Goal: Check status: Check status

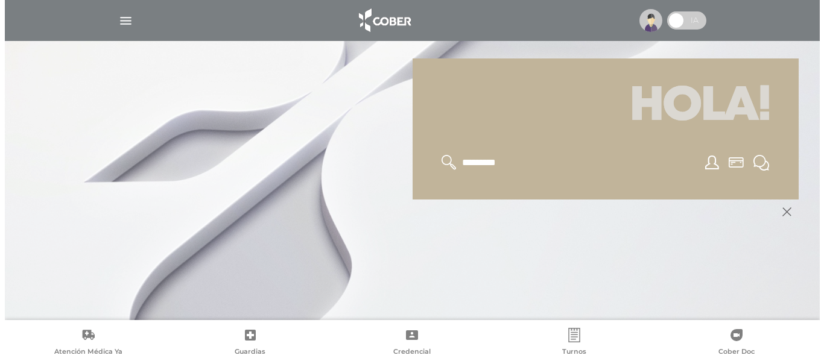
scroll to position [145, 0]
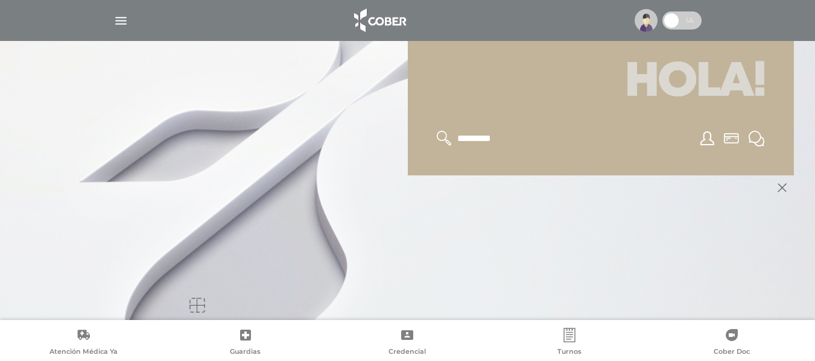
click at [118, 19] on img "button" at bounding box center [120, 20] width 15 height 15
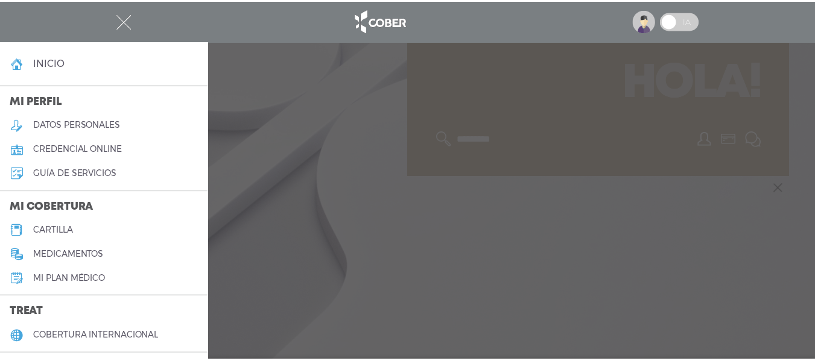
scroll to position [60, 0]
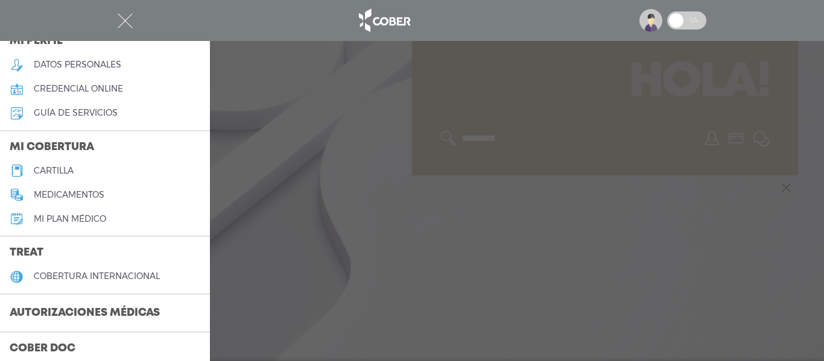
click at [101, 304] on h3 "Autorizaciones médicas" at bounding box center [84, 313] width 169 height 23
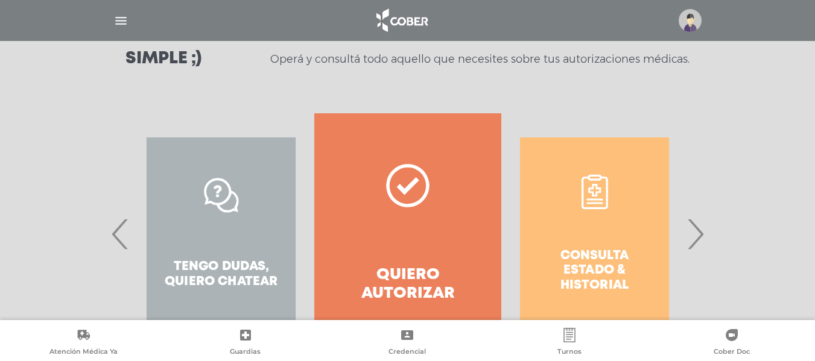
scroll to position [241, 0]
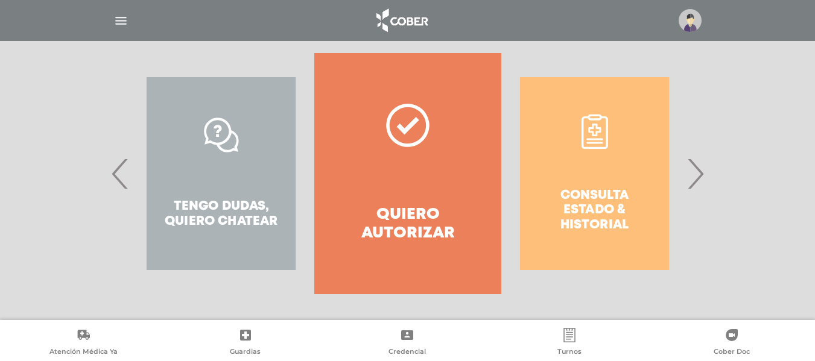
click at [699, 171] on span "›" at bounding box center [695, 173] width 24 height 65
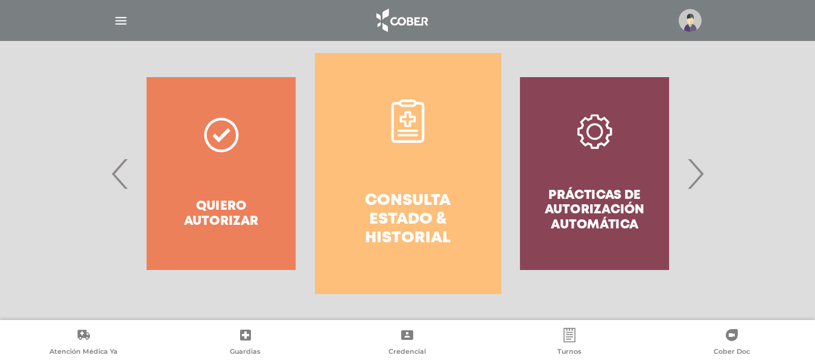
click at [425, 187] on link "Consulta estado & historial" at bounding box center [408, 173] width 186 height 241
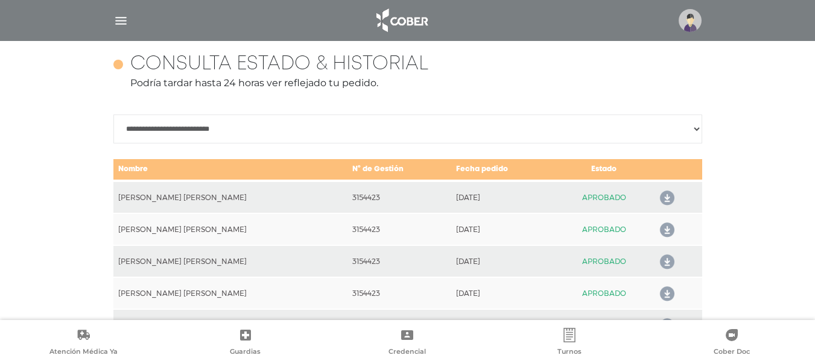
scroll to position [535, 0]
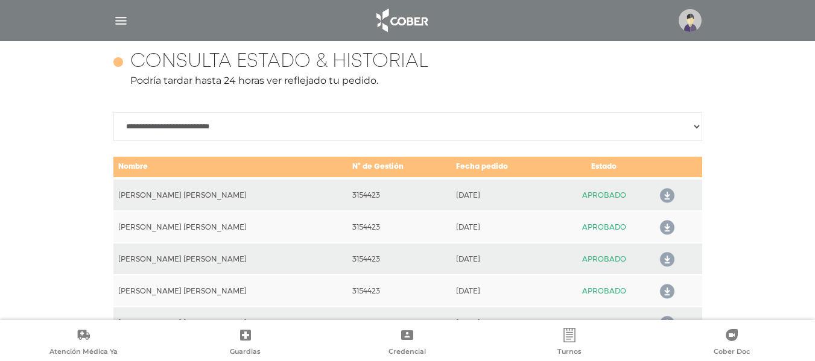
click at [658, 193] on icon at bounding box center [664, 195] width 19 height 19
click at [806, 352] on div at bounding box center [806, 352] width 0 height 0
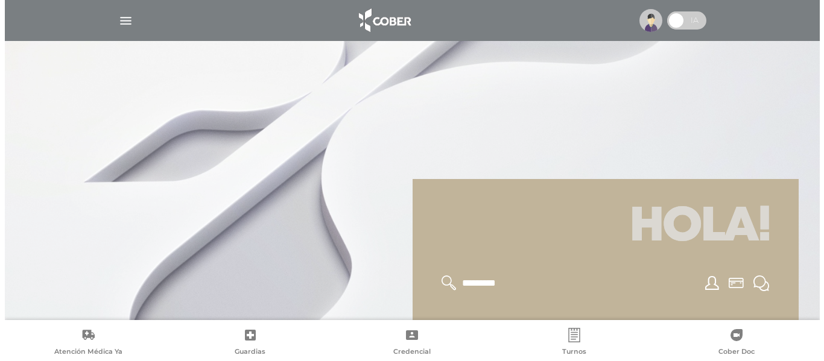
scroll to position [145, 0]
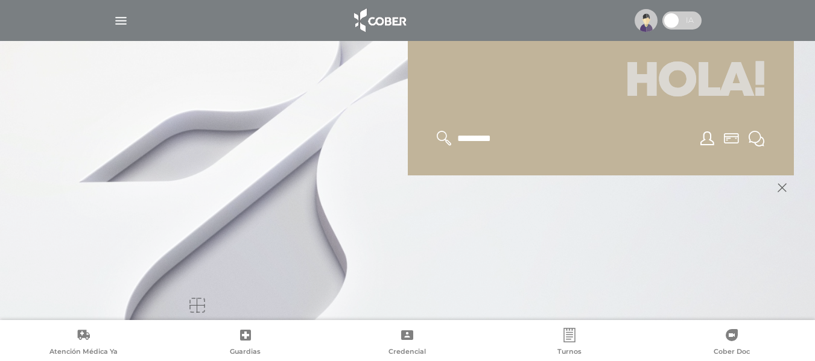
click at [124, 20] on img "button" at bounding box center [120, 20] width 15 height 15
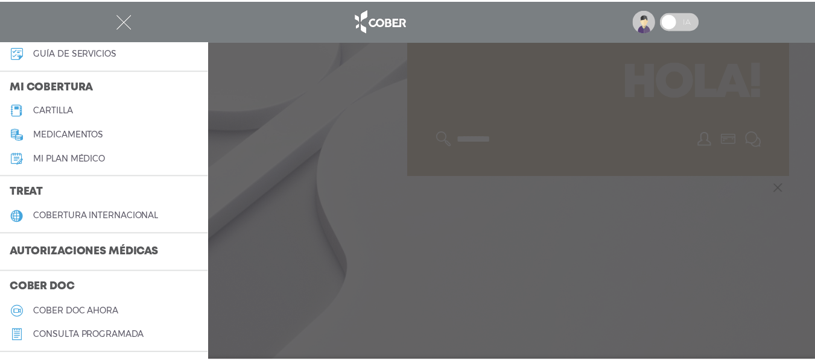
scroll to position [181, 0]
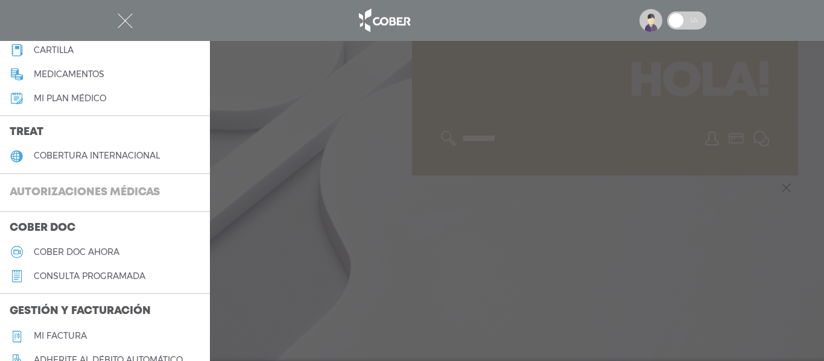
click at [83, 187] on h3 "Autorizaciones médicas" at bounding box center [84, 193] width 169 height 23
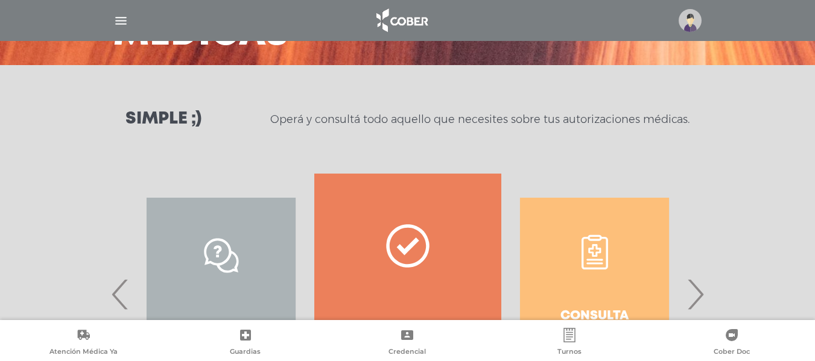
scroll to position [241, 0]
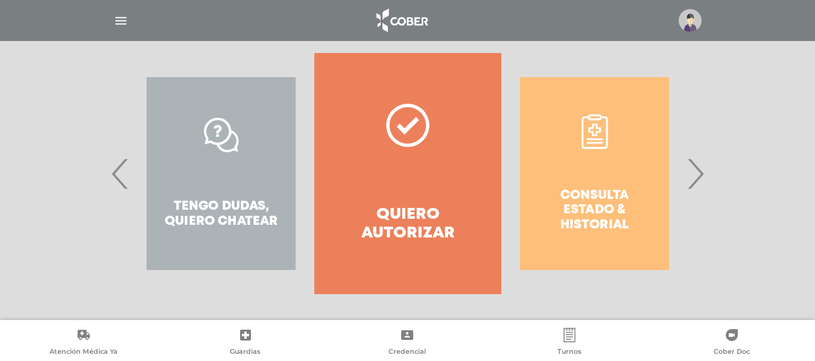
click at [694, 174] on span "›" at bounding box center [695, 173] width 24 height 65
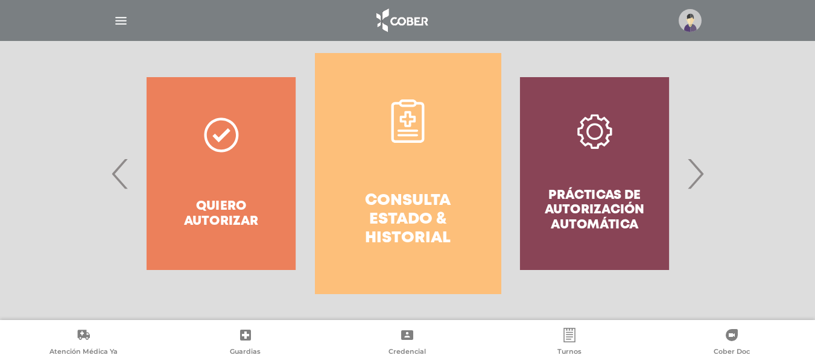
click at [431, 192] on h4 "Consulta estado & historial" at bounding box center [407, 220] width 143 height 57
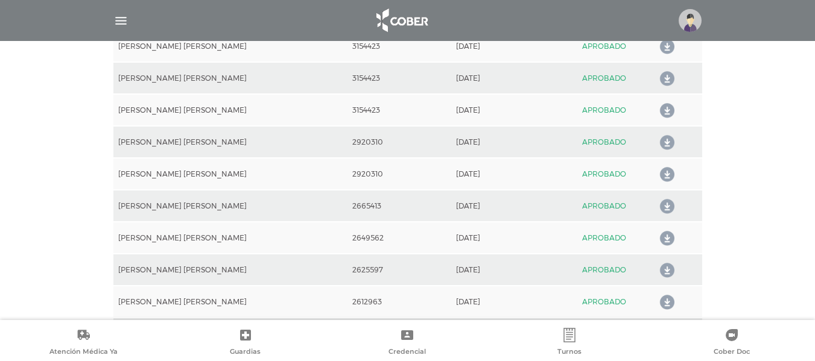
scroll to position [596, 0]
